Goal: Answer question/provide support

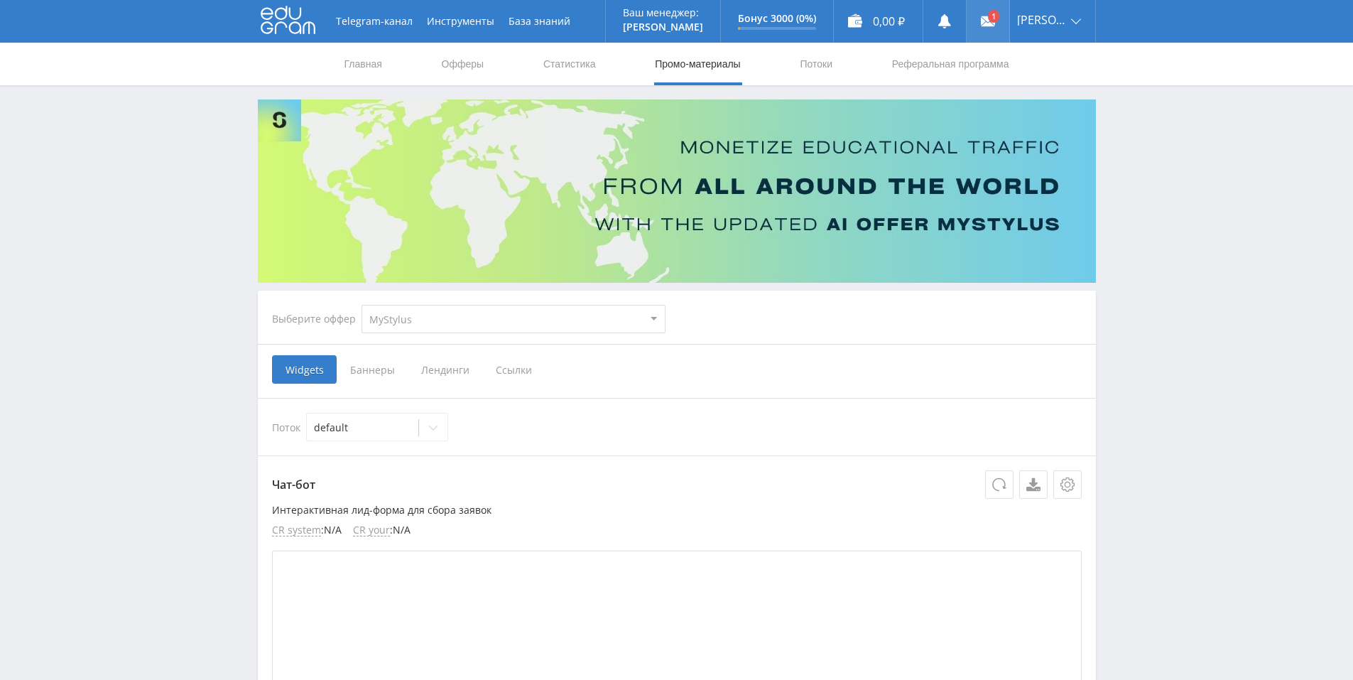
click at [984, 19] on link at bounding box center [987, 21] width 43 height 43
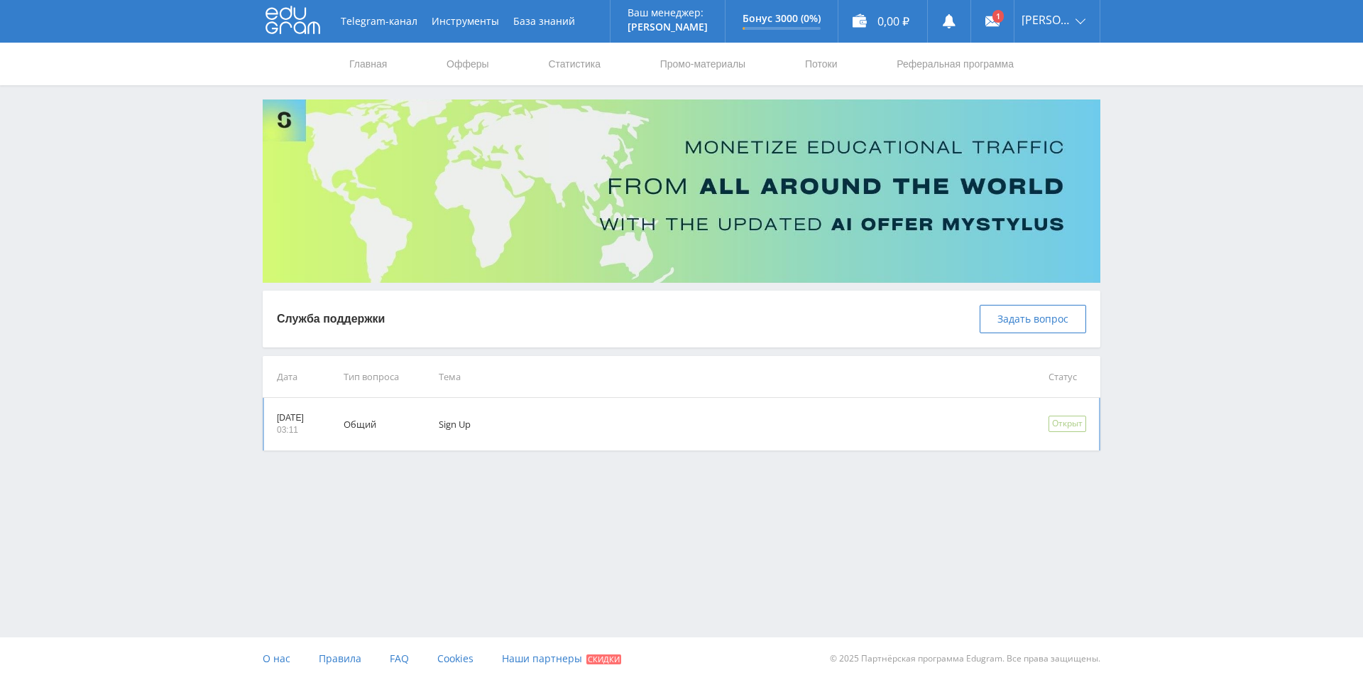
click at [474, 425] on td "Sign Up" at bounding box center [724, 424] width 610 height 53
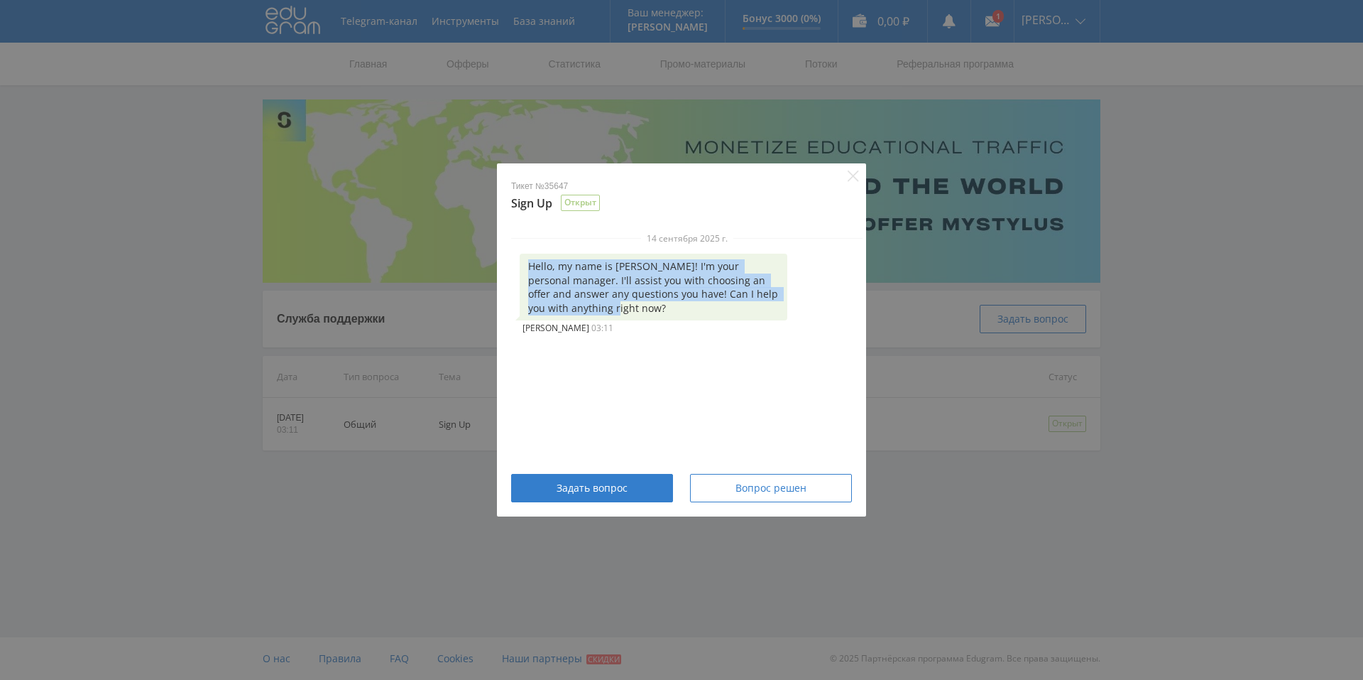
drag, startPoint x: 528, startPoint y: 263, endPoint x: 618, endPoint y: 312, distance: 102.0
click at [618, 312] on div "Hello, my name is [PERSON_NAME]! I'm your personal manager. I'll assist you wit…" at bounding box center [654, 286] width 268 height 67
click at [609, 315] on div at bounding box center [609, 315] width 0 height 0
click at [851, 175] on icon "Close" at bounding box center [853, 175] width 11 height 11
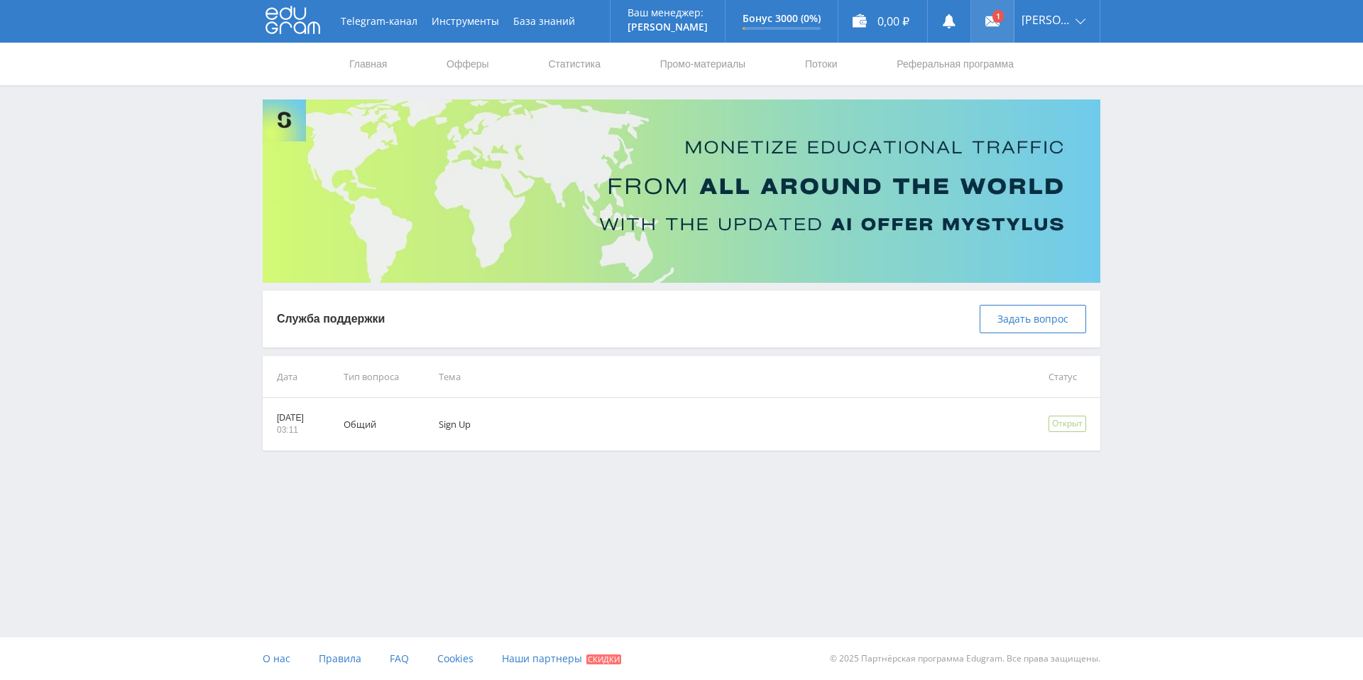
click at [996, 16] on link at bounding box center [992, 21] width 43 height 43
click at [375, 428] on td "Общий" at bounding box center [371, 424] width 95 height 53
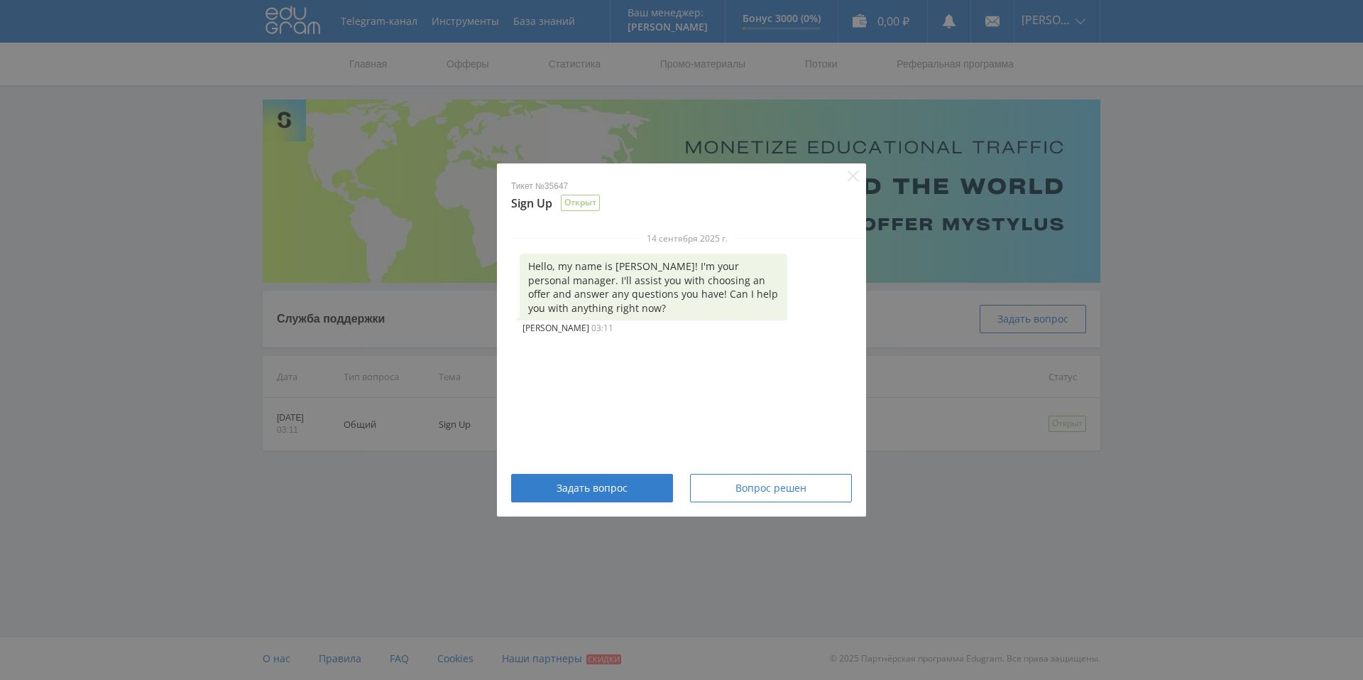
click at [382, 486] on div "Тикет №35647 Sign Up Открыт [DATE] Hello, my name is [PERSON_NAME]! I'm your pe…" at bounding box center [681, 340] width 1363 height 680
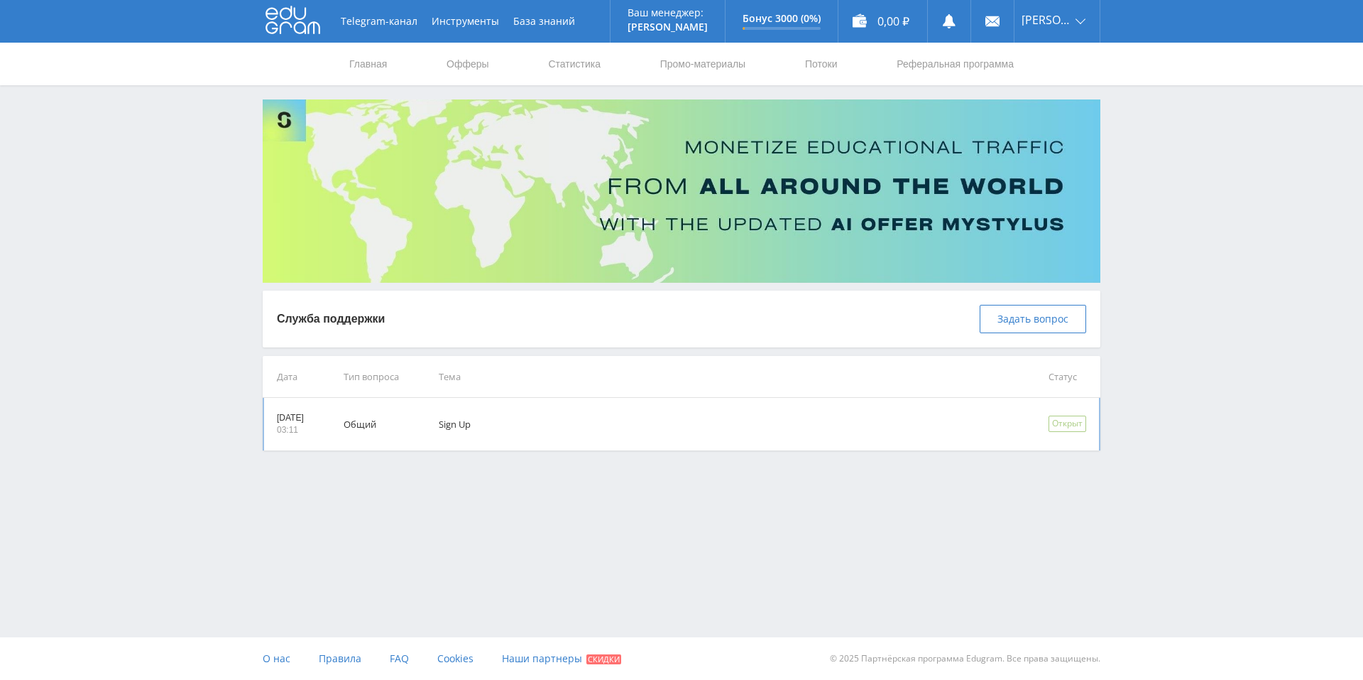
click at [463, 431] on td "Sign Up" at bounding box center [724, 424] width 610 height 53
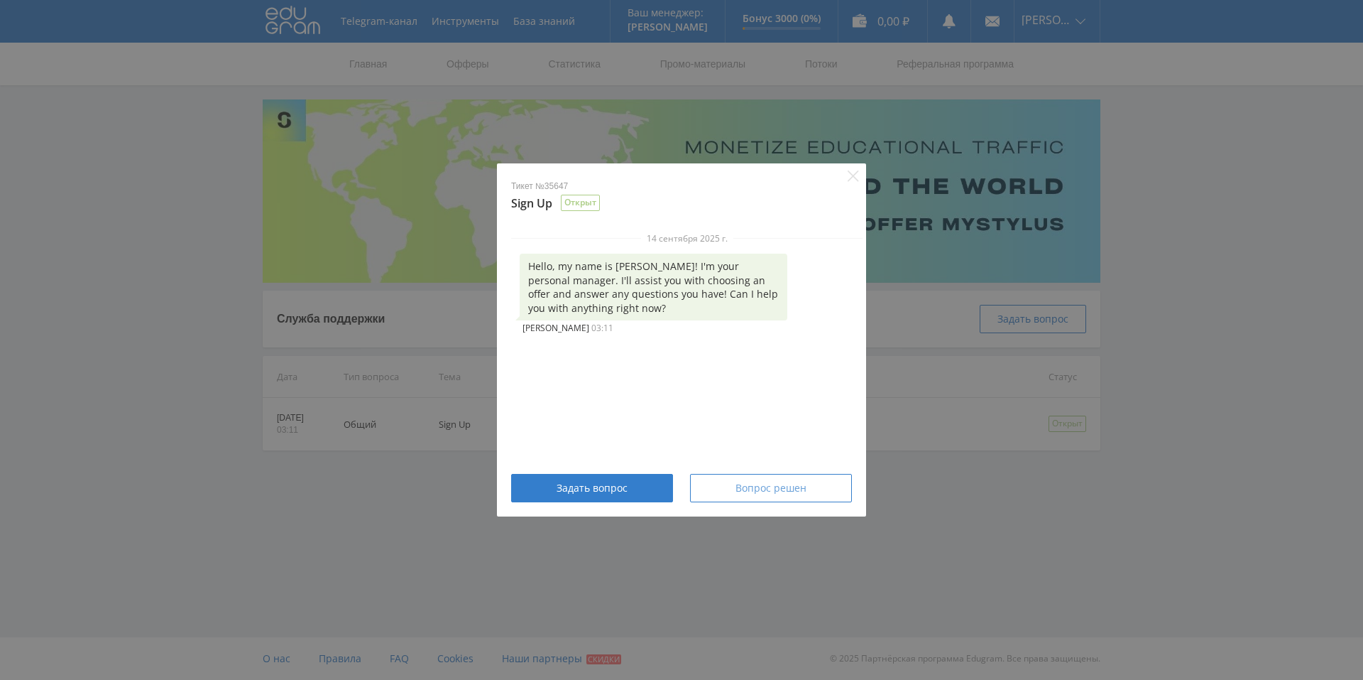
click at [725, 492] on div "Вопрос решен" at bounding box center [771, 487] width 126 height 11
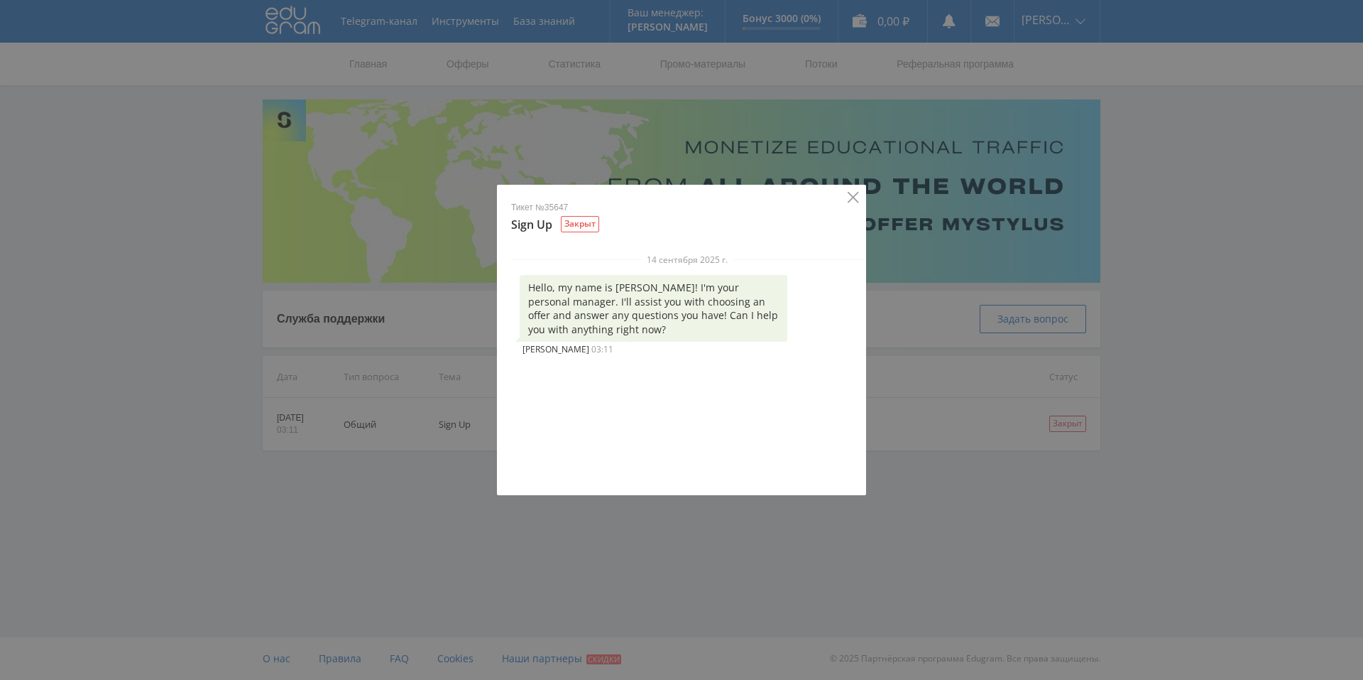
click at [856, 200] on icon "Close" at bounding box center [853, 197] width 11 height 11
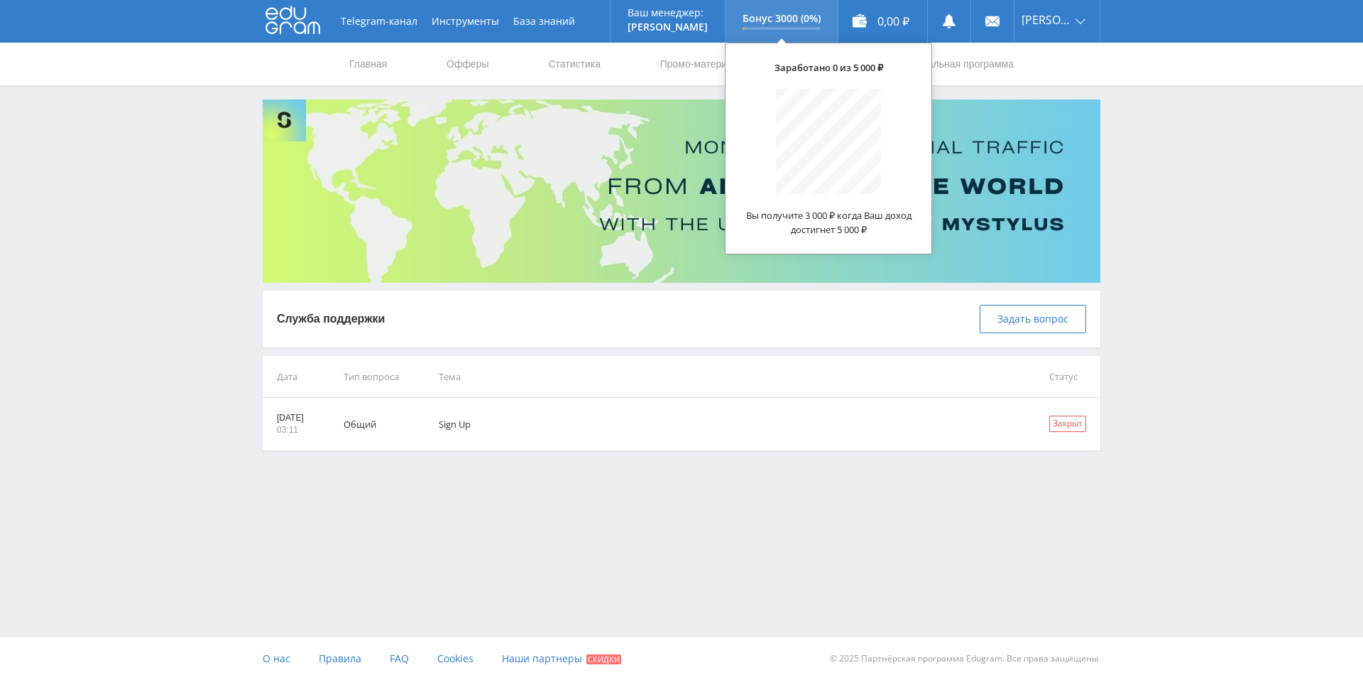
click at [773, 26] on div "Бонус 3000 (0%)" at bounding box center [782, 21] width 78 height 17
